Goal: Information Seeking & Learning: Learn about a topic

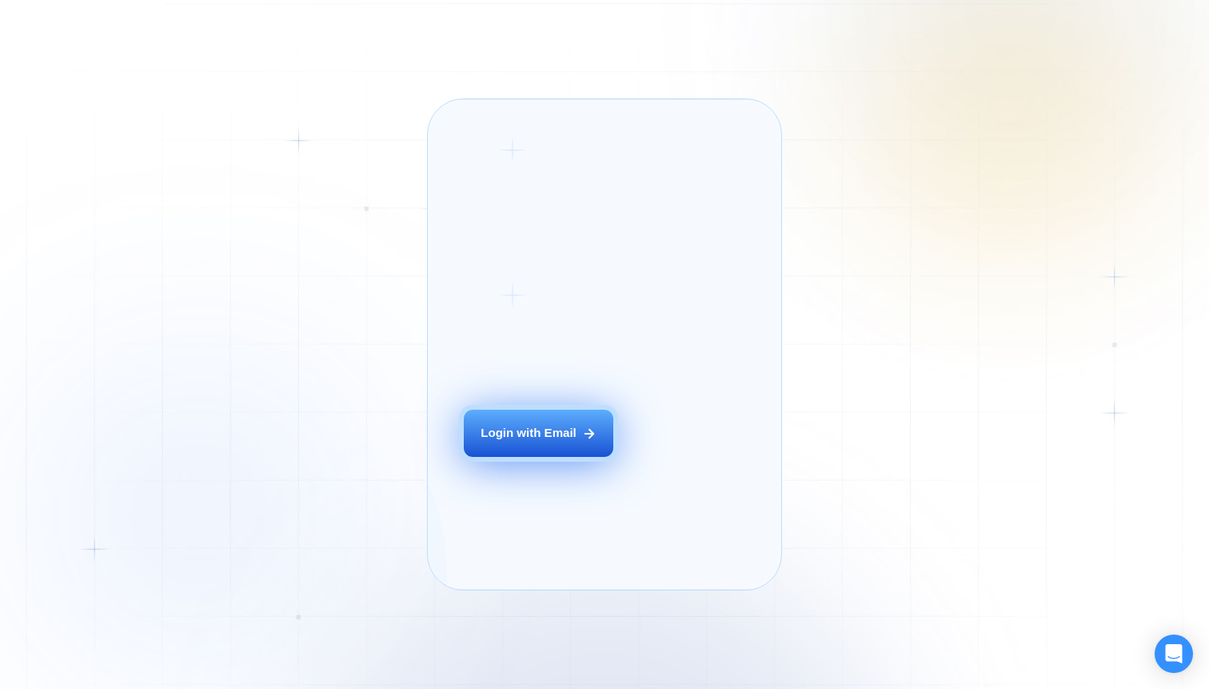
click at [532, 445] on button "Login with Email" at bounding box center [539, 432] width 150 height 47
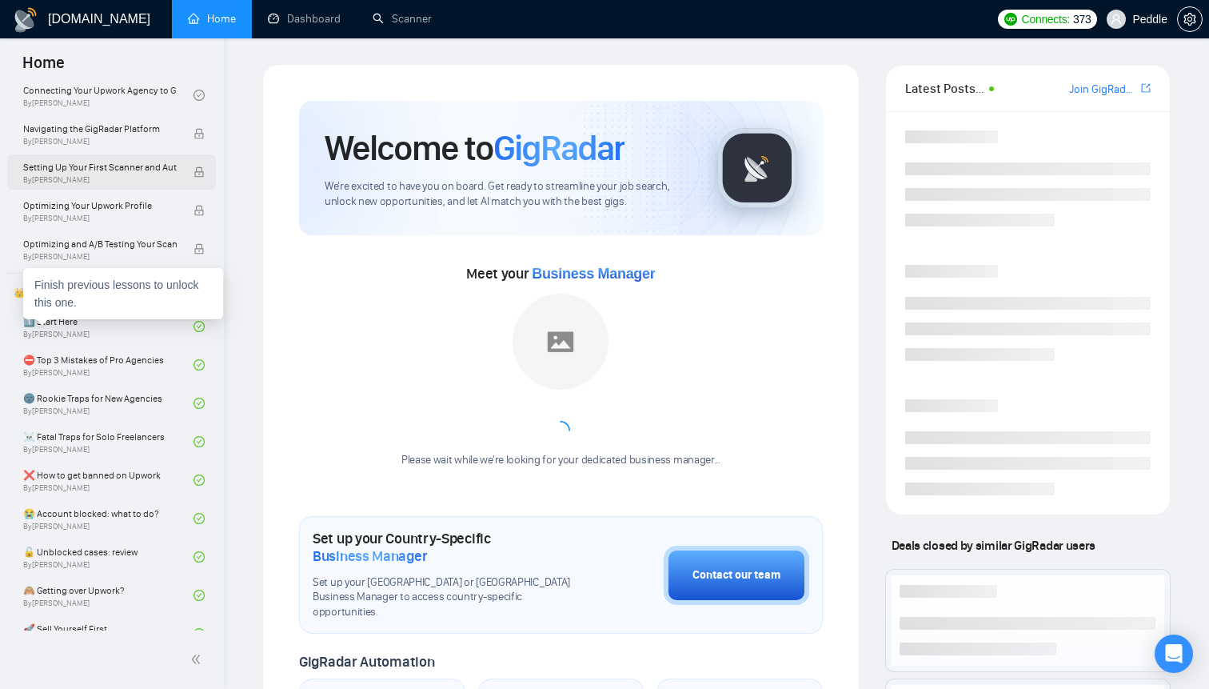
scroll to position [169, 0]
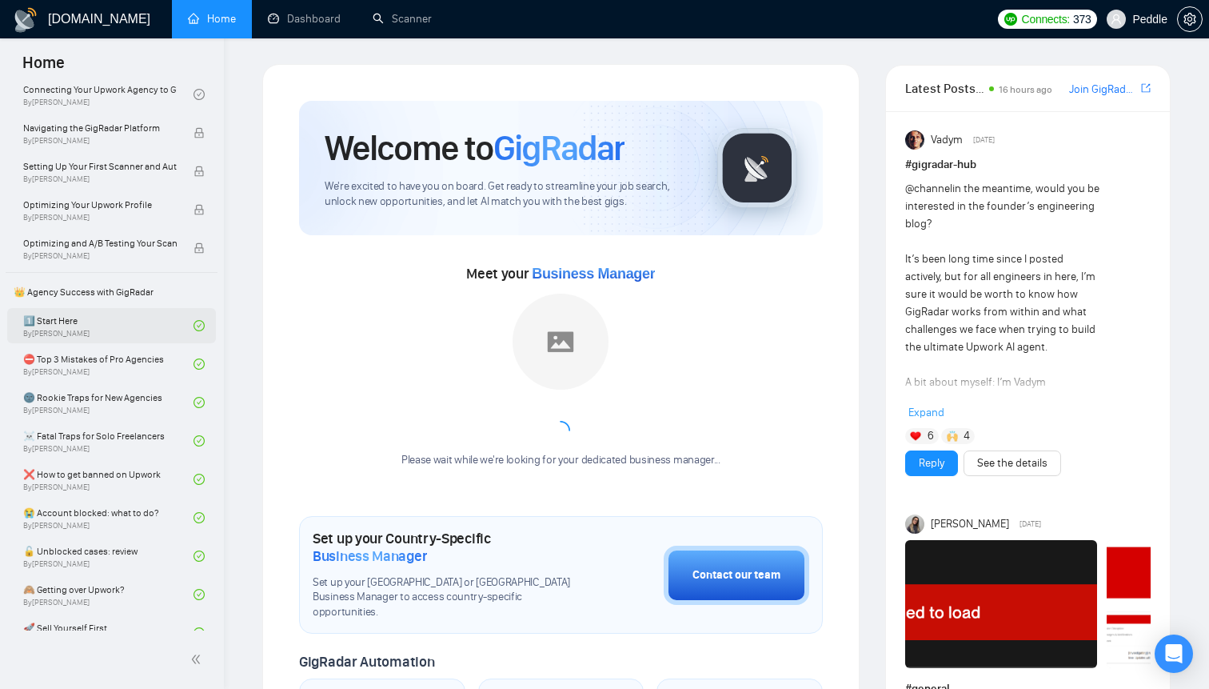
click at [94, 326] on link "1️⃣ Start Here By Vadym Ovcharenko" at bounding box center [108, 325] width 170 height 35
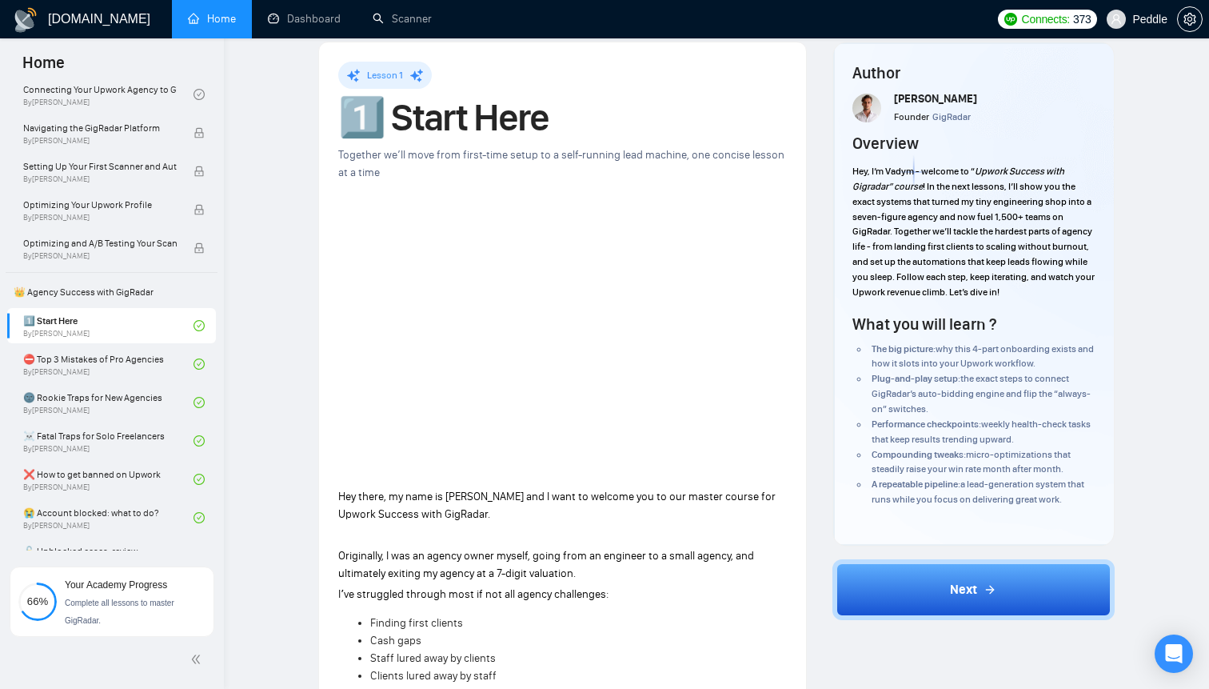
scroll to position [7, 0]
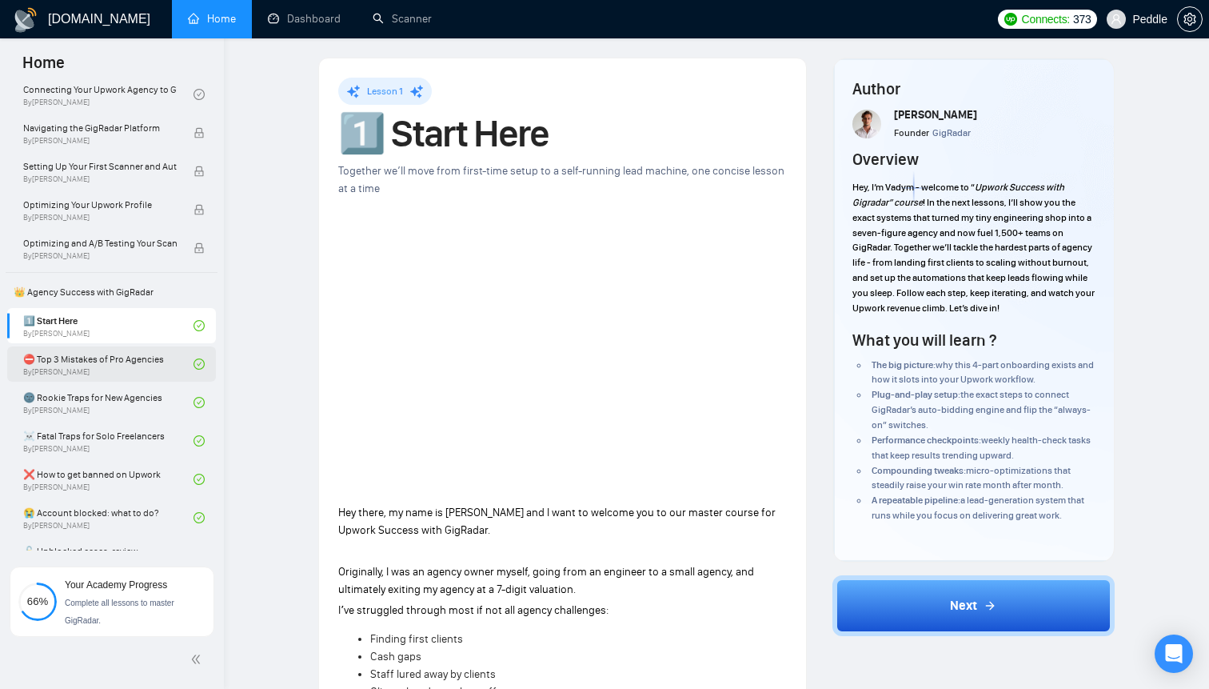
click at [133, 363] on link "⛔ Top 3 Mistakes of Pro Agencies By Vadym Ovcharenko" at bounding box center [108, 363] width 170 height 35
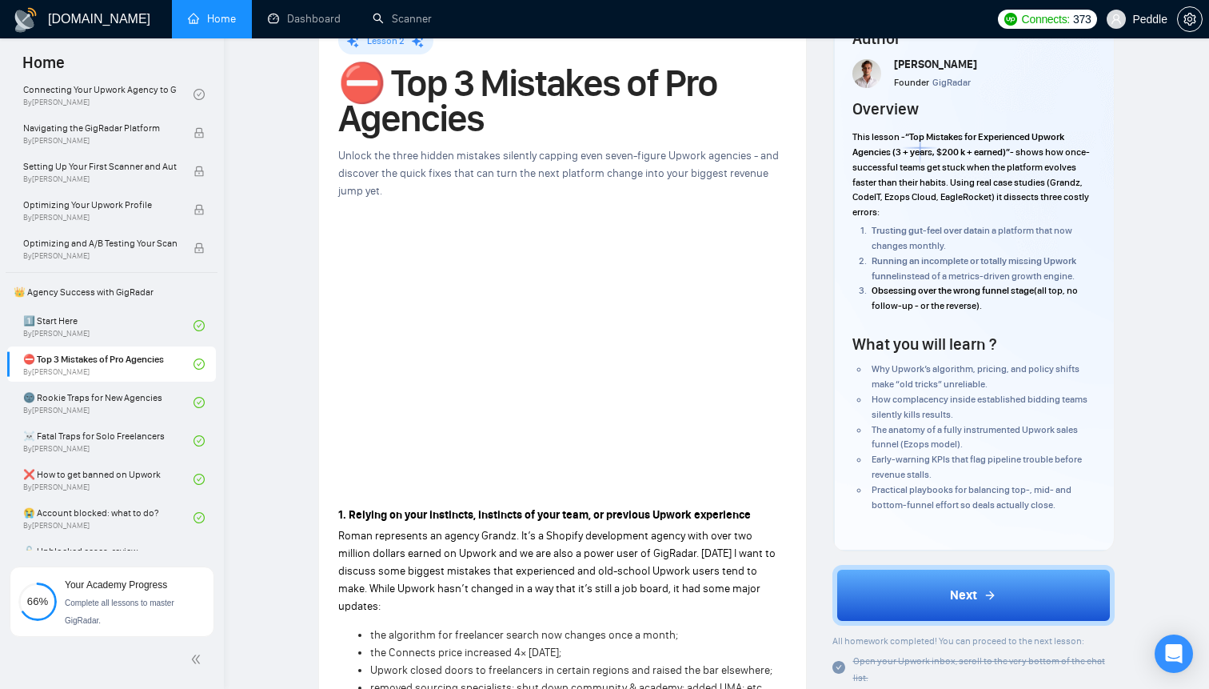
scroll to position [62, 0]
